Goal: Browse casually

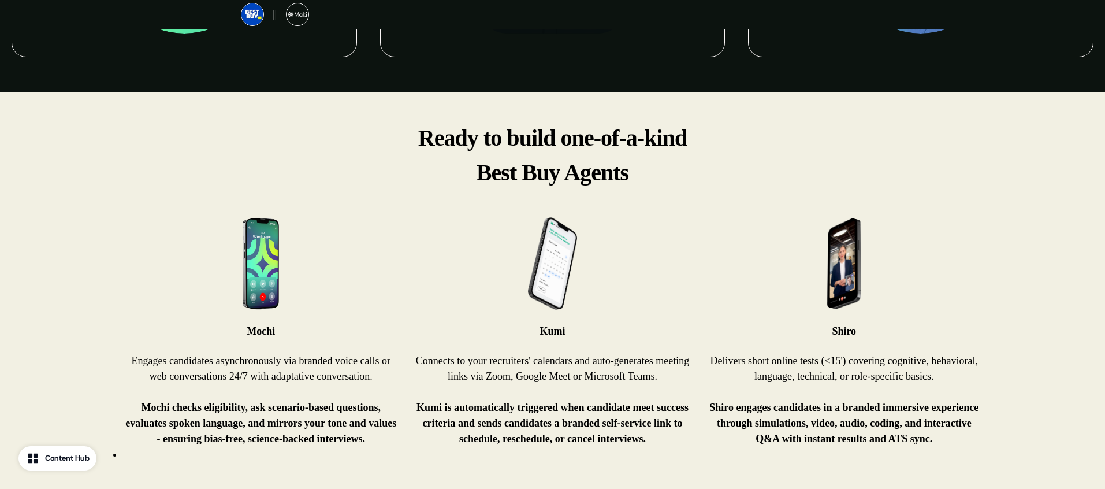
scroll to position [765, 0]
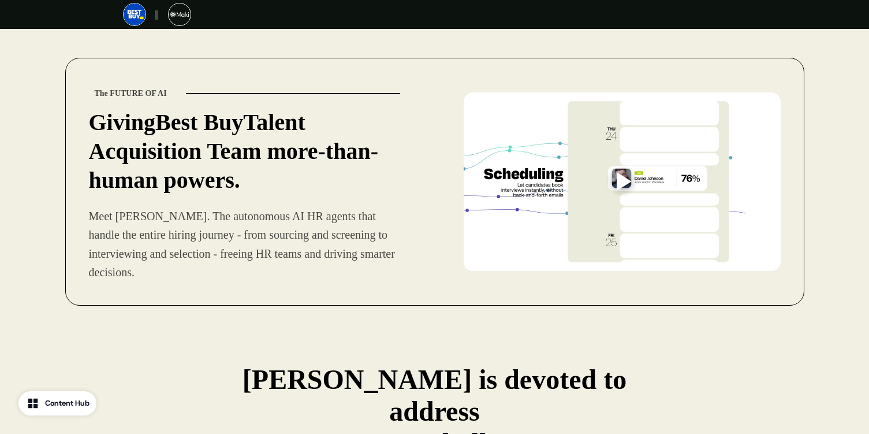
click at [618, 172] on div at bounding box center [624, 181] width 15 height 18
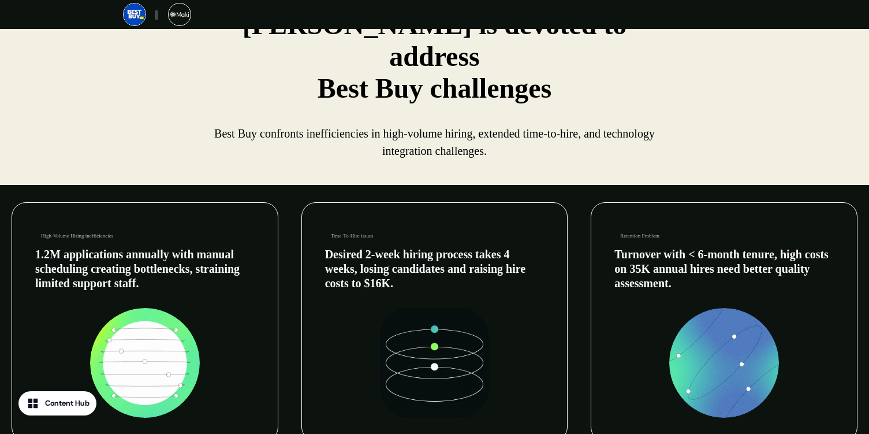
scroll to position [348, 0]
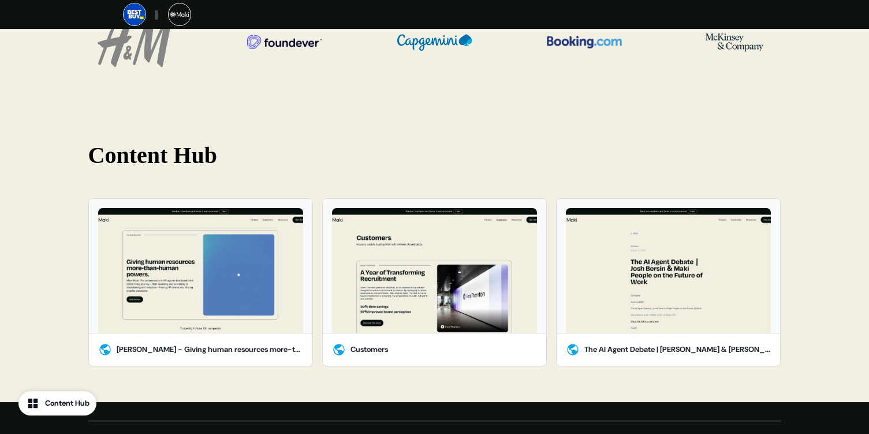
scroll to position [1570, 0]
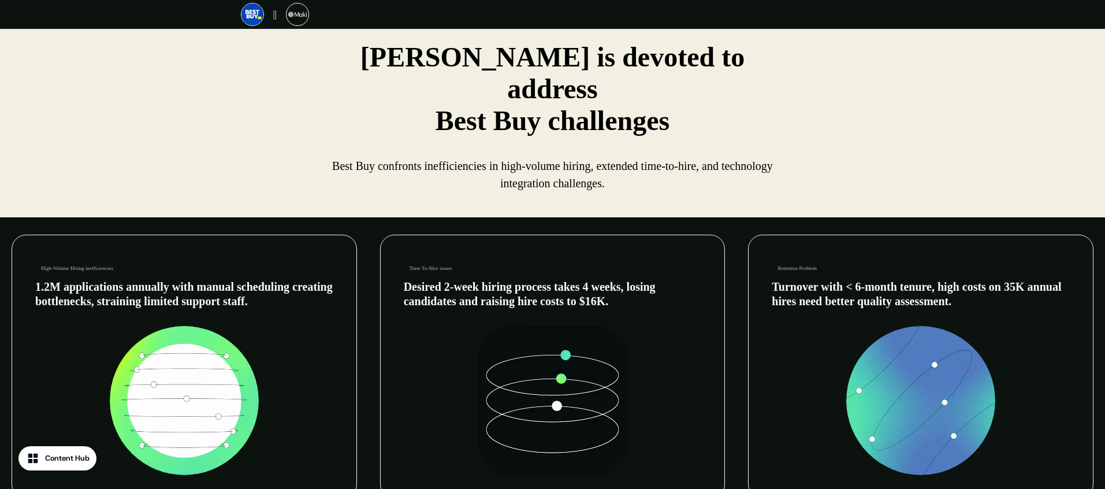
scroll to position [303, 0]
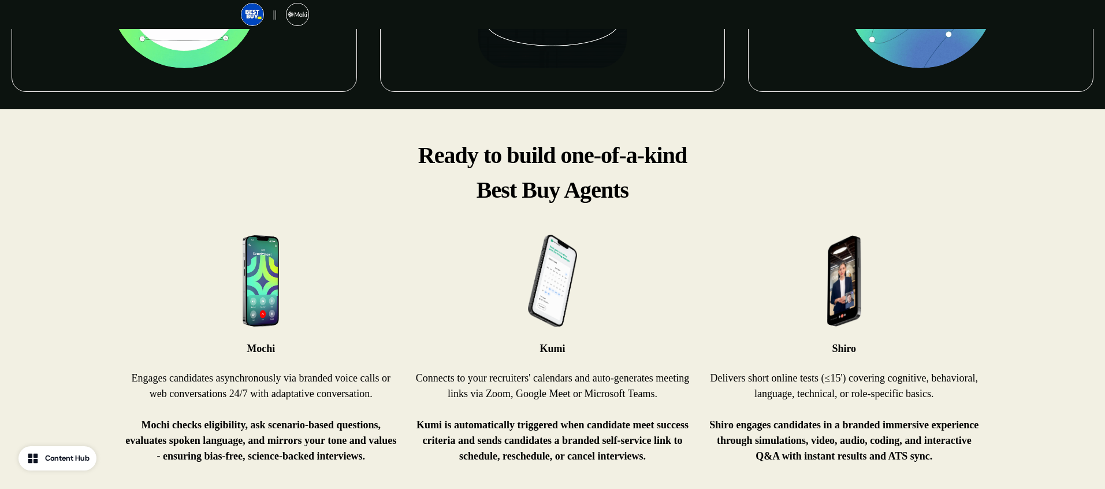
scroll to position [737, 0]
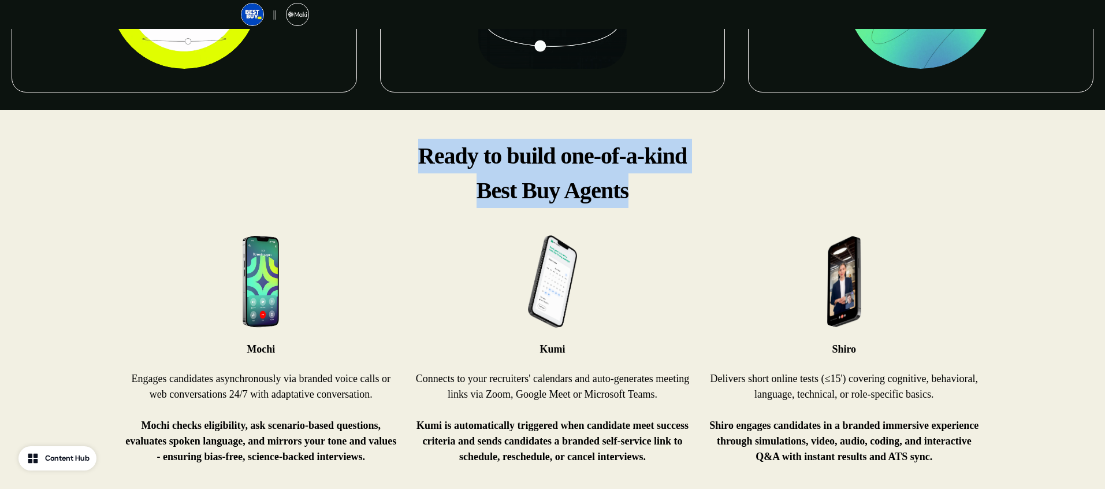
drag, startPoint x: 445, startPoint y: 110, endPoint x: 732, endPoint y: 141, distance: 288.2
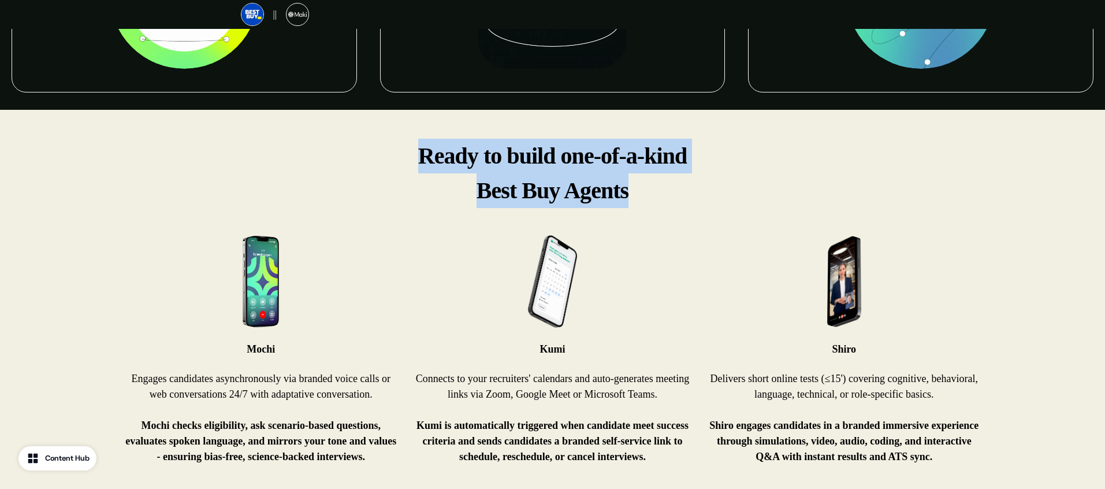
click at [732, 141] on p "Ready to build one-of-a-kind Best Buy Agents" at bounding box center [552, 173] width 504 height 69
copy p "Ready to build one-of-a-kind Best Buy Agents"
